Goal: Communication & Community: Answer question/provide support

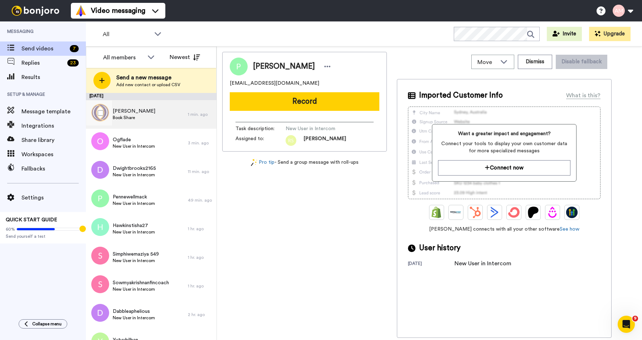
click at [139, 113] on div "Emma Book Share" at bounding box center [137, 114] width 102 height 29
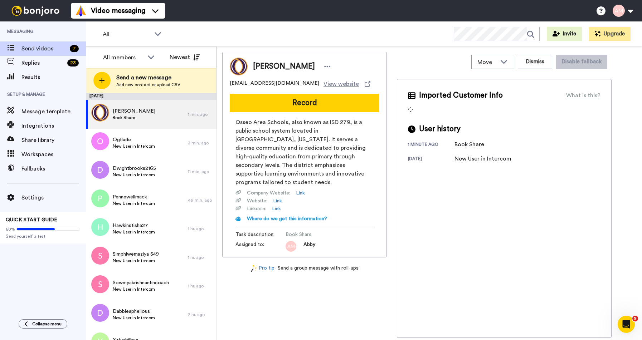
click at [289, 116] on div "Emma helge005@apps.district279.org View website Record Osseo Area Schools, also…" at bounding box center [304, 155] width 165 height 206
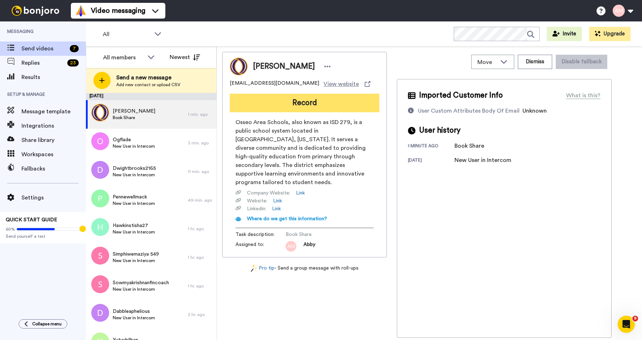
click at [291, 104] on button "Record" at bounding box center [305, 103] width 150 height 19
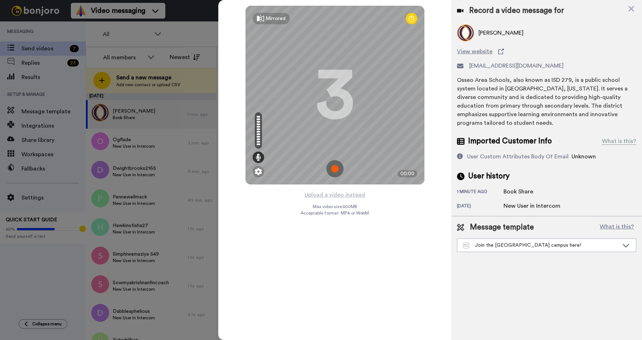
click at [334, 171] on img at bounding box center [334, 168] width 17 height 17
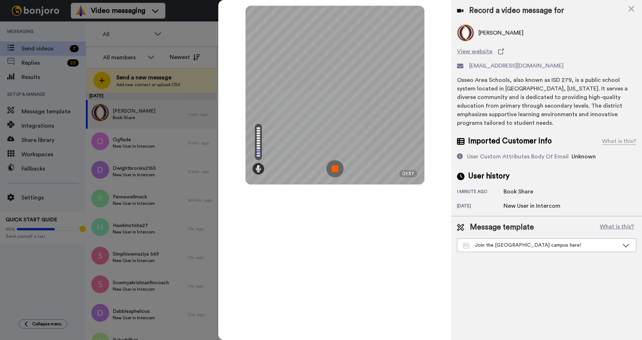
click at [334, 171] on img at bounding box center [334, 168] width 17 height 17
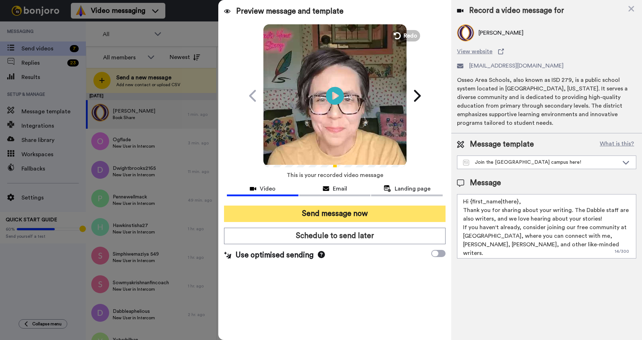
click at [287, 215] on button "Send message now" at bounding box center [334, 214] width 221 height 16
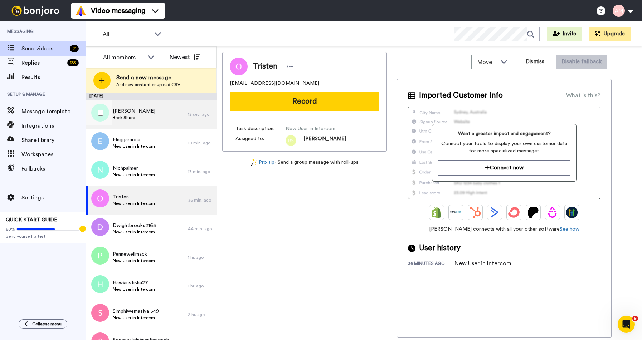
click at [124, 120] on span "Book Share" at bounding box center [134, 118] width 43 height 6
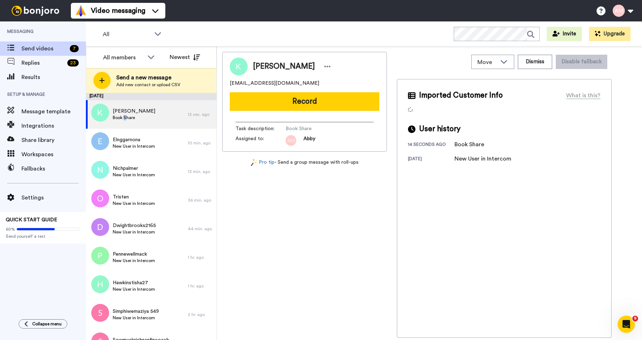
click at [281, 104] on button "Record" at bounding box center [305, 101] width 150 height 19
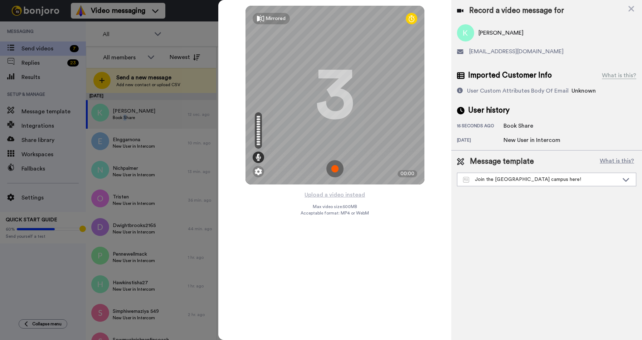
click at [335, 168] on img at bounding box center [334, 168] width 17 height 17
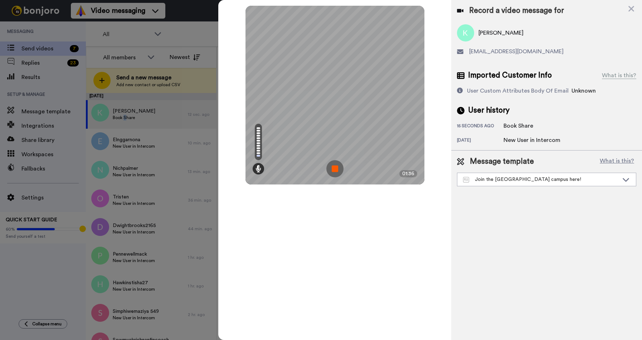
click at [335, 168] on img at bounding box center [334, 168] width 17 height 17
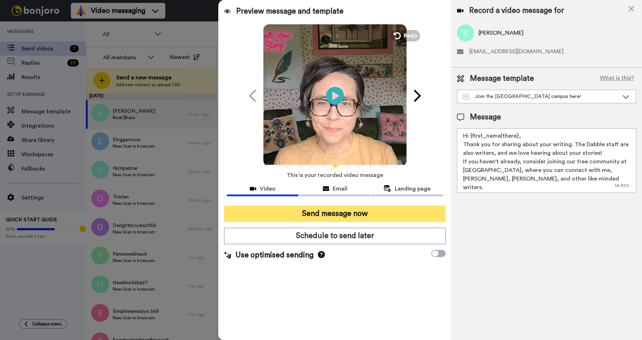
click at [322, 212] on button "Send message now" at bounding box center [334, 214] width 221 height 16
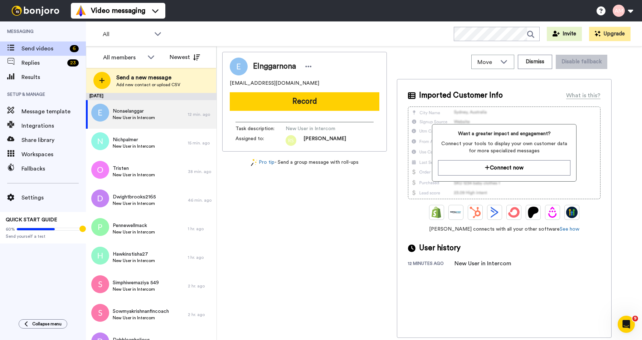
click at [627, 94] on div "Elnggarnona elnggarnona@gmail.com Record Task description : New User in Interco…" at bounding box center [429, 195] width 414 height 286
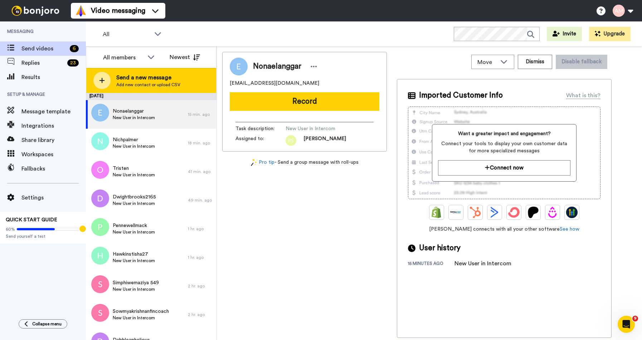
click at [104, 75] on div at bounding box center [101, 80] width 17 height 17
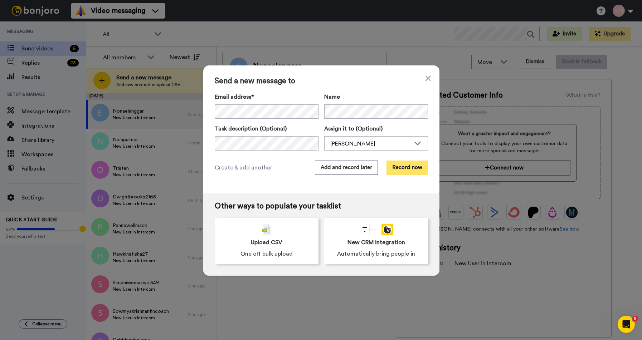
click at [399, 170] on button "Record now" at bounding box center [406, 168] width 41 height 14
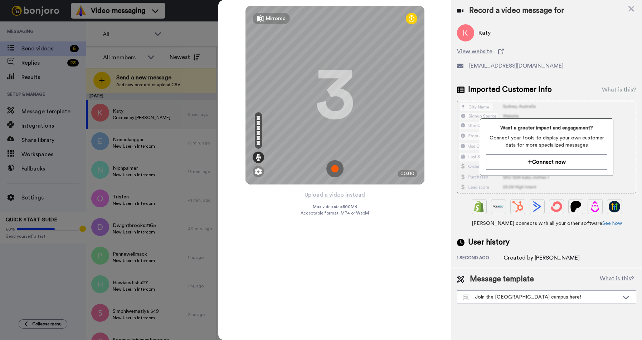
click at [334, 168] on img at bounding box center [334, 168] width 17 height 17
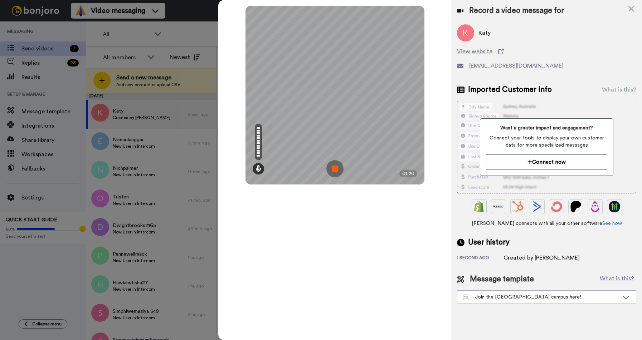
click at [334, 168] on img at bounding box center [334, 168] width 17 height 17
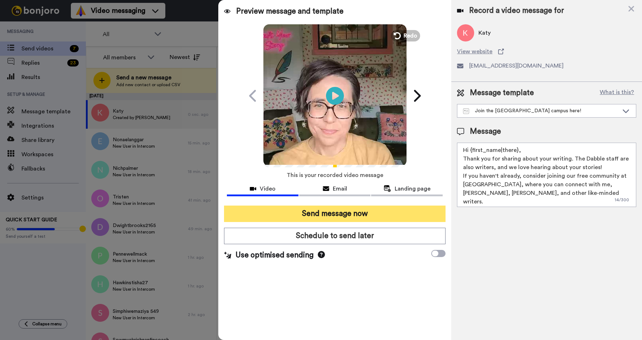
click at [296, 214] on button "Send message now" at bounding box center [334, 214] width 221 height 16
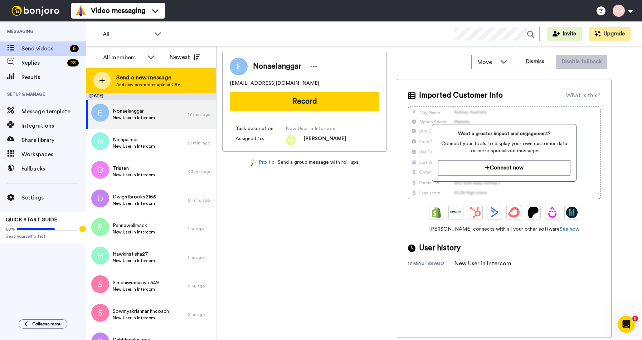
click at [136, 78] on span "Send a new message" at bounding box center [148, 77] width 64 height 9
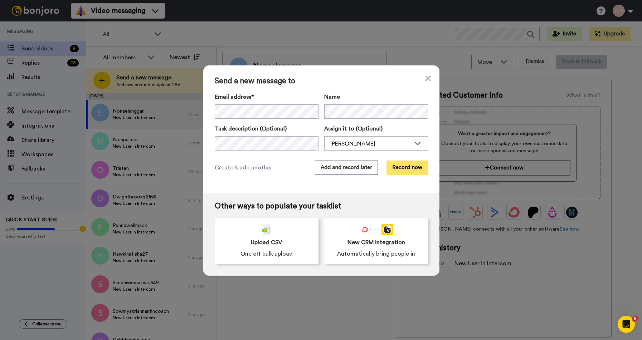
click at [403, 166] on button "Record now" at bounding box center [406, 168] width 41 height 14
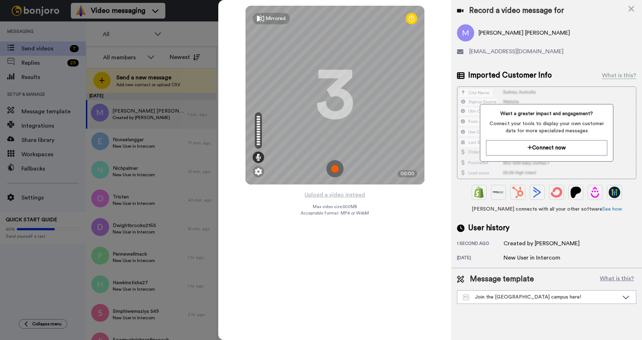
click at [331, 170] on img at bounding box center [334, 168] width 17 height 17
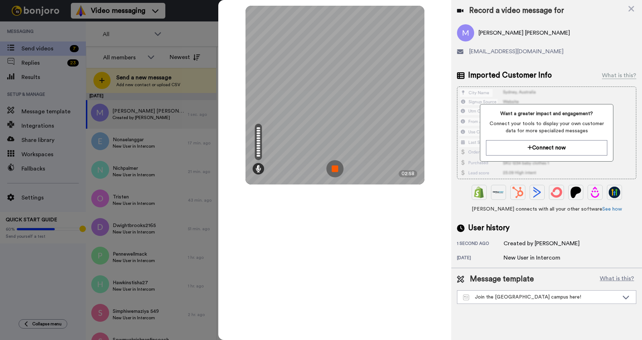
click at [333, 171] on img at bounding box center [334, 168] width 17 height 17
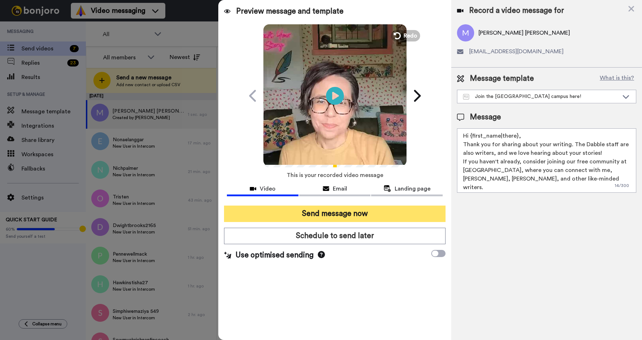
click at [307, 216] on button "Send message now" at bounding box center [334, 214] width 221 height 16
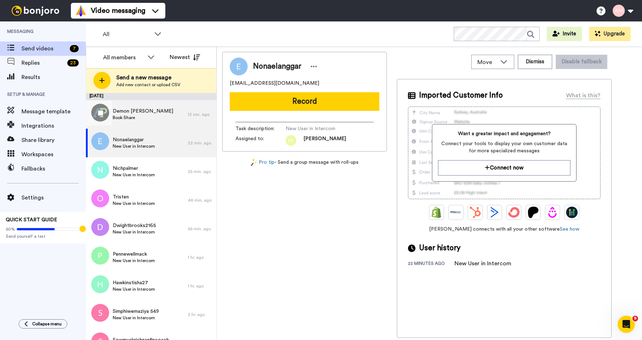
click at [118, 109] on span "Demon [PERSON_NAME]" at bounding box center [143, 111] width 60 height 7
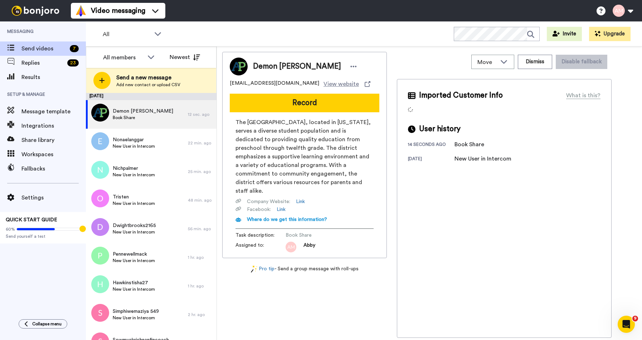
click at [295, 103] on button "Record" at bounding box center [305, 103] width 150 height 19
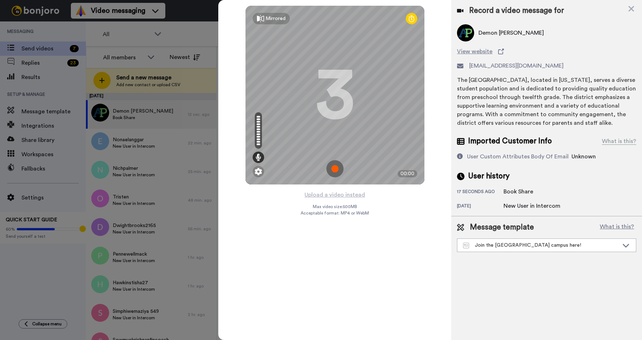
click at [336, 169] on img at bounding box center [334, 168] width 17 height 17
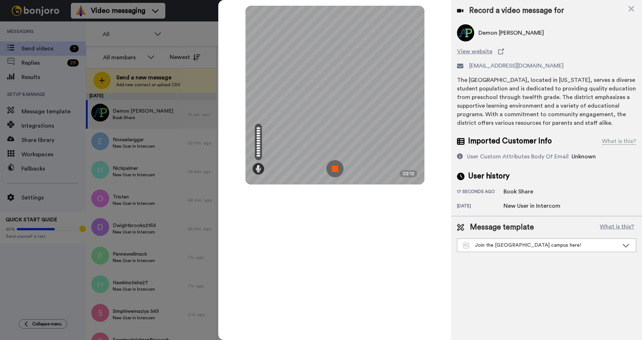
click at [334, 168] on img at bounding box center [334, 168] width 17 height 17
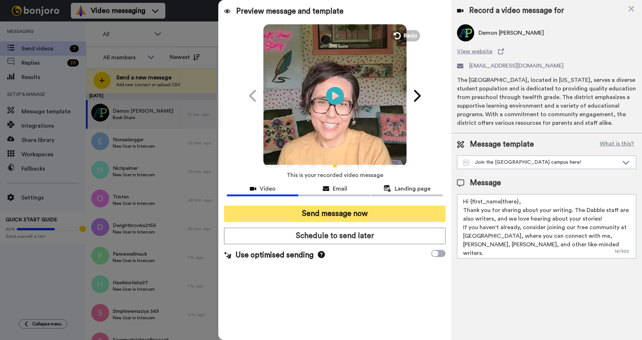
click at [327, 214] on button "Send message now" at bounding box center [334, 214] width 221 height 16
